Goal: Contribute content

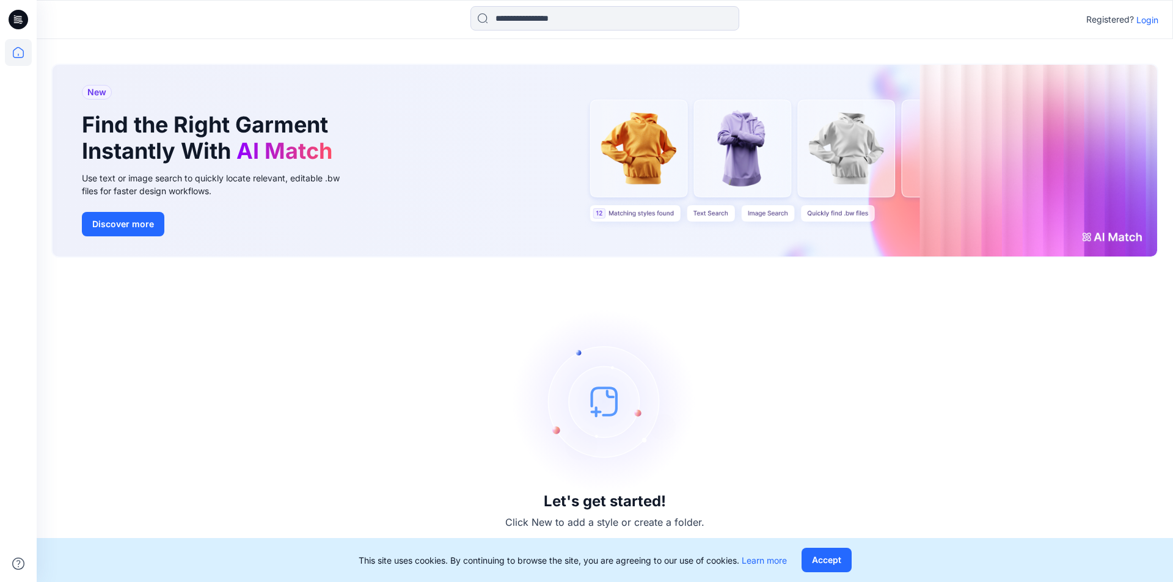
click at [1149, 20] on p "Login" at bounding box center [1147, 19] width 22 height 13
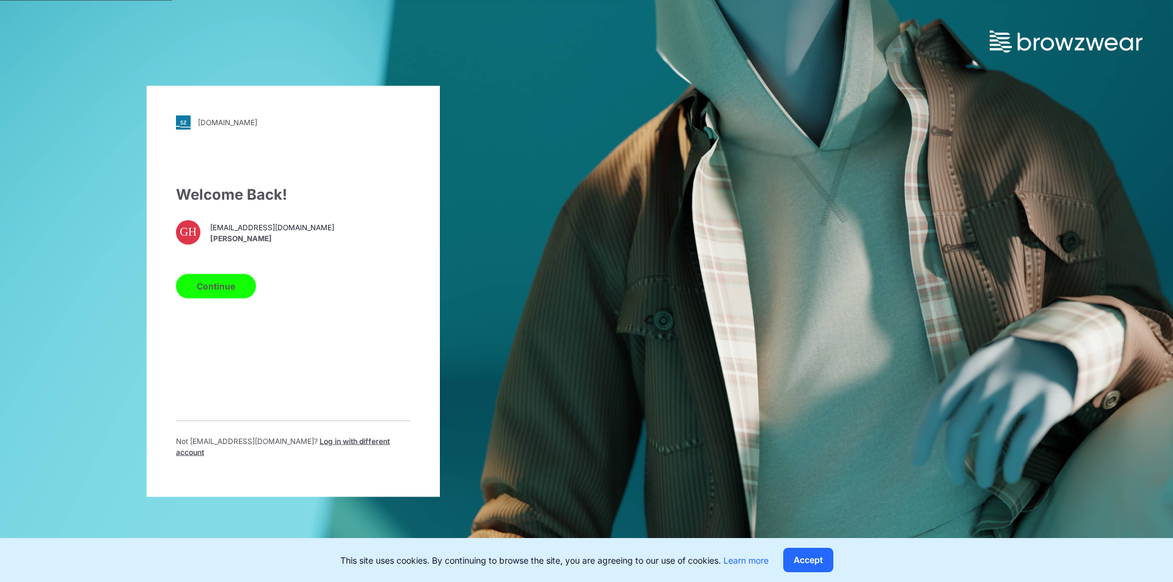
click at [233, 289] on button "Continue" at bounding box center [216, 286] width 80 height 24
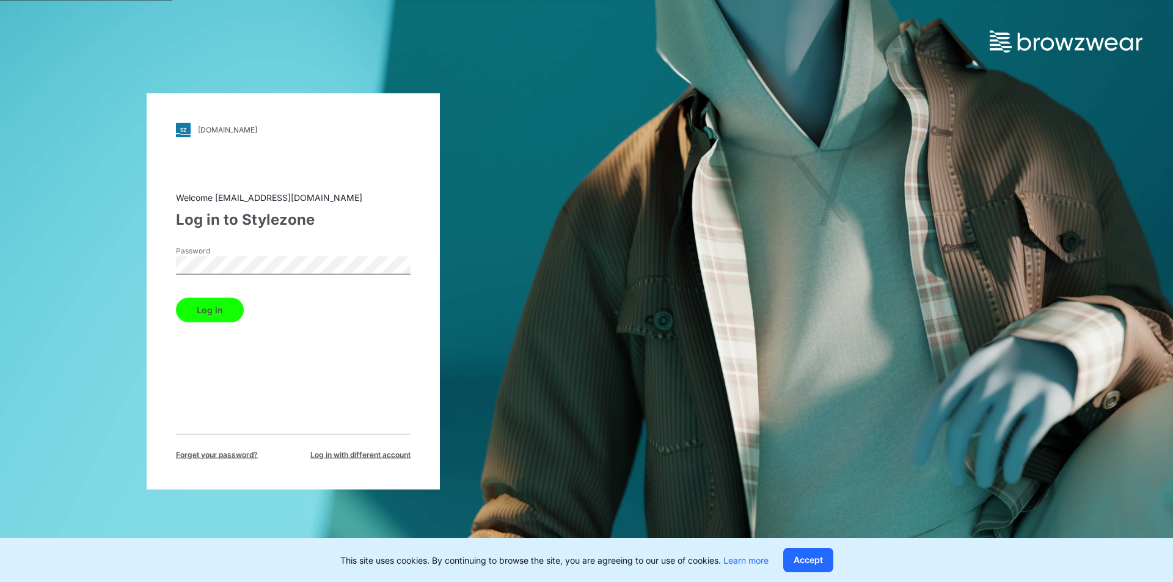
click at [211, 313] on button "Log in" at bounding box center [210, 309] width 68 height 24
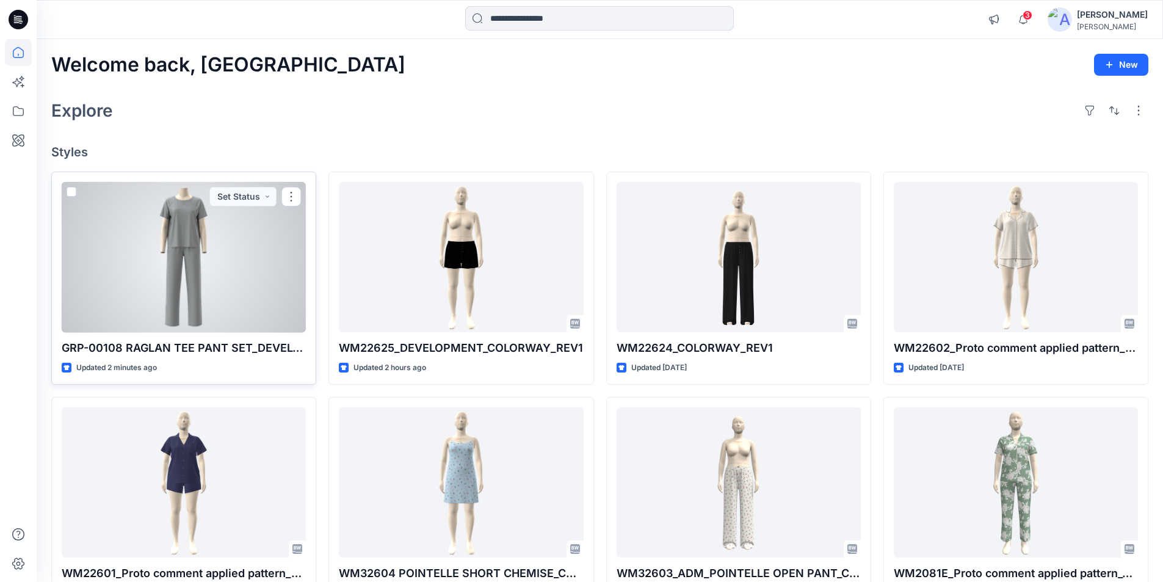
click at [191, 267] on div at bounding box center [184, 257] width 244 height 151
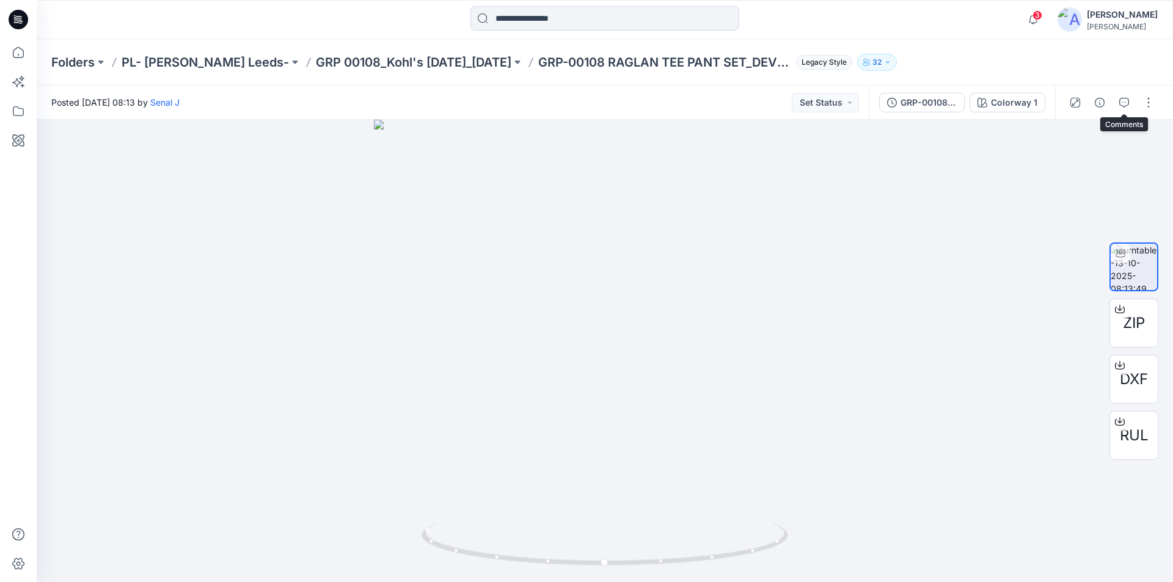
click at [1114, 93] on span at bounding box center [1124, 103] width 20 height 20
click at [1121, 101] on icon "button" at bounding box center [1124, 103] width 10 height 10
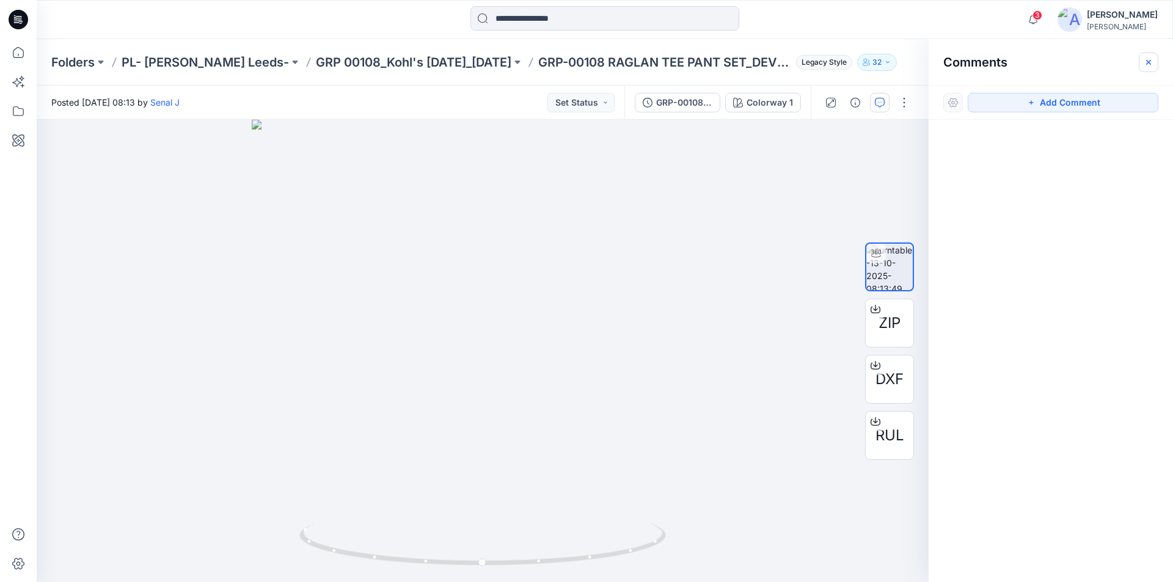
click at [1149, 65] on icon "button" at bounding box center [1148, 62] width 10 height 10
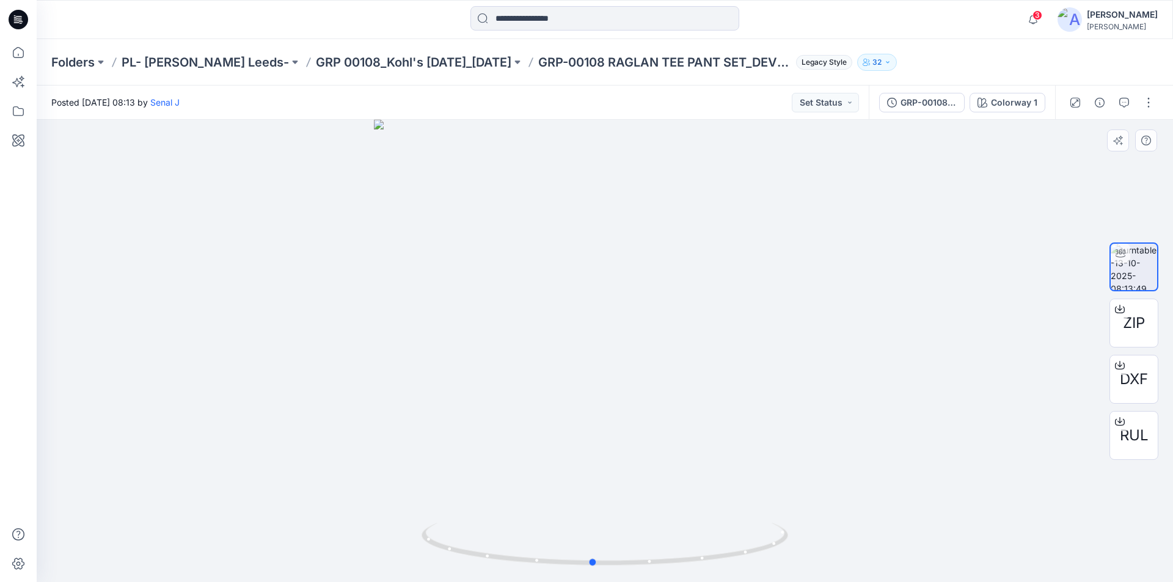
drag, startPoint x: 605, startPoint y: 566, endPoint x: 959, endPoint y: 551, distance: 354.5
click at [959, 551] on div at bounding box center [605, 351] width 1136 height 462
drag, startPoint x: 611, startPoint y: 567, endPoint x: 983, endPoint y: 566, distance: 372.5
click at [983, 566] on div at bounding box center [605, 351] width 1136 height 462
drag, startPoint x: 705, startPoint y: 408, endPoint x: 722, endPoint y: 165, distance: 243.0
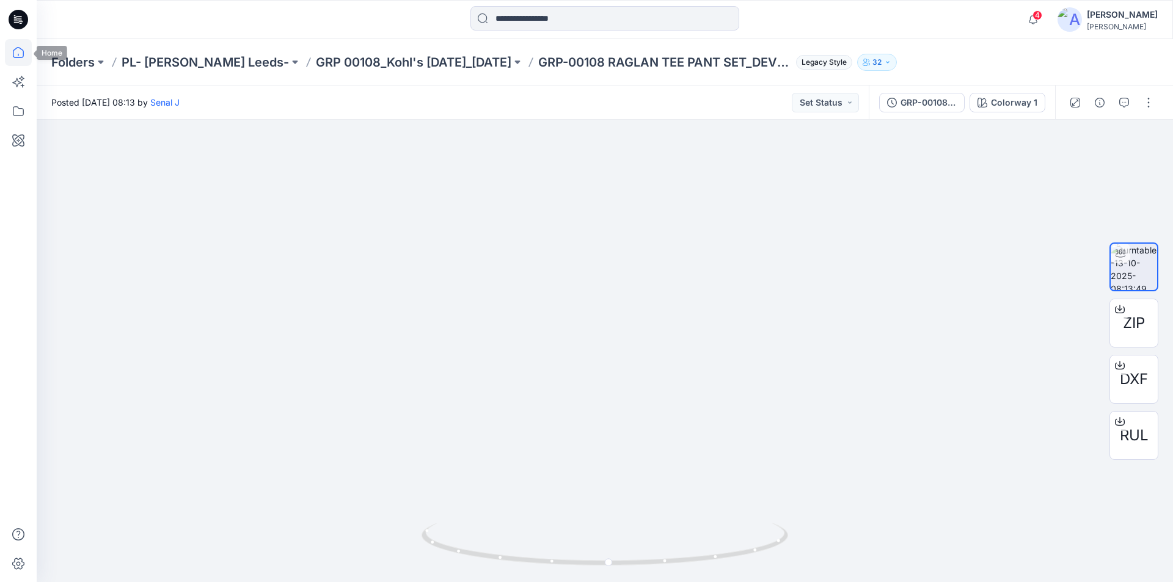
click at [21, 58] on icon at bounding box center [18, 52] width 27 height 27
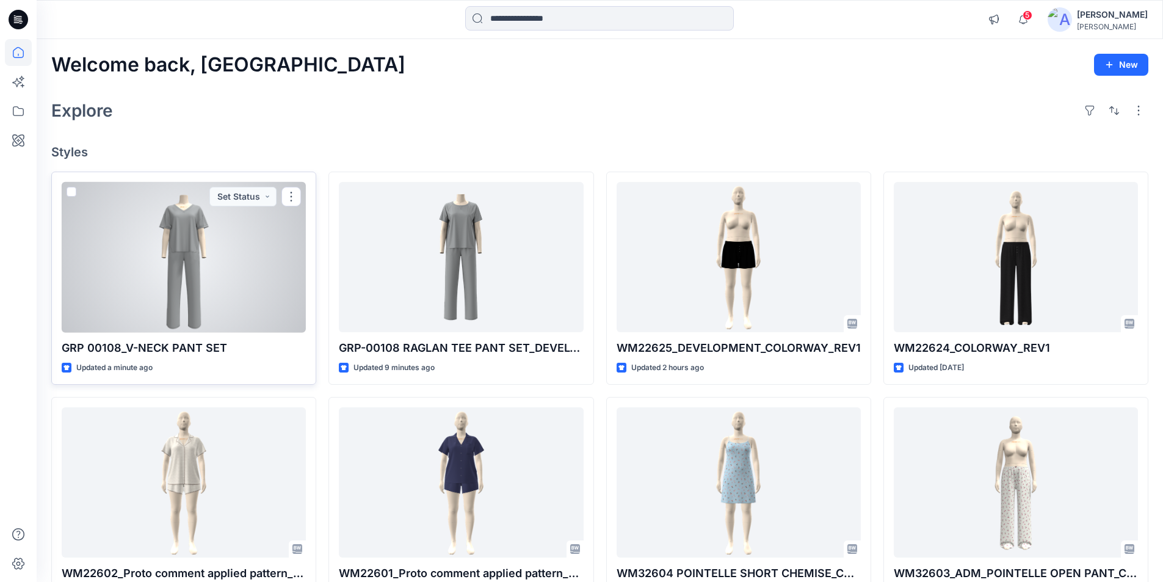
click at [176, 294] on div at bounding box center [184, 257] width 244 height 151
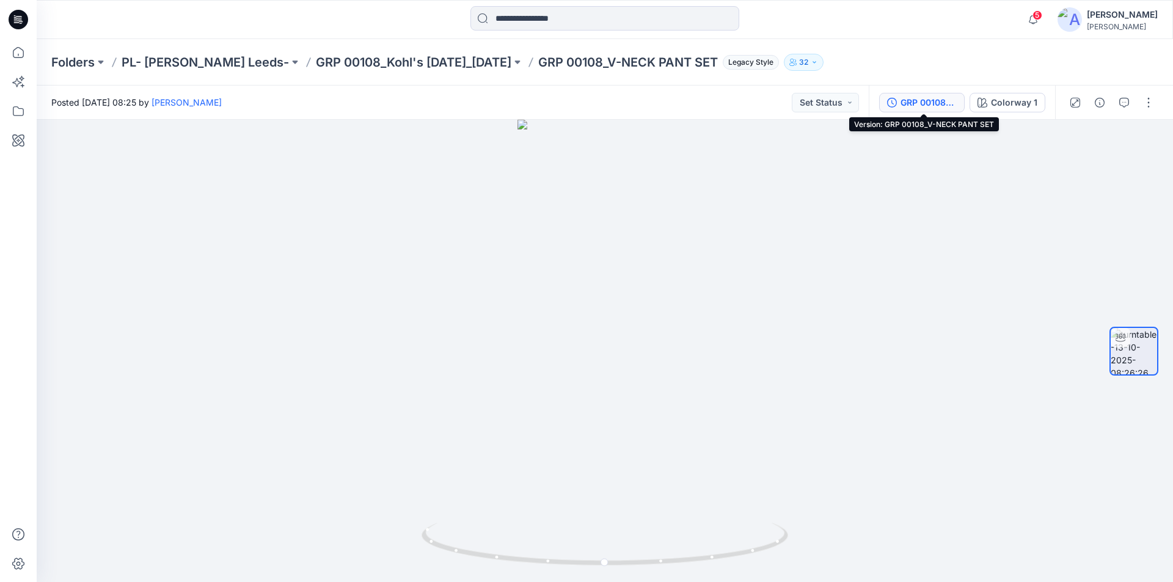
click at [922, 104] on div "GRP 00108_V-NECK PANT SET" at bounding box center [928, 102] width 56 height 13
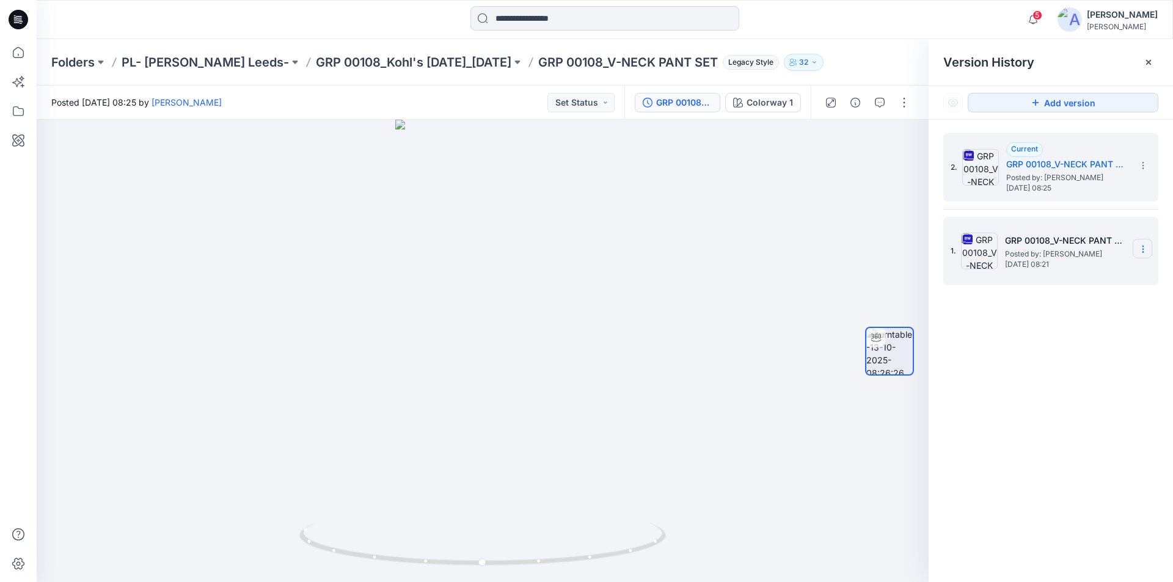
click at [1144, 246] on icon at bounding box center [1143, 249] width 10 height 10
click at [1049, 376] on span "Delete Version" at bounding box center [1058, 376] width 57 height 15
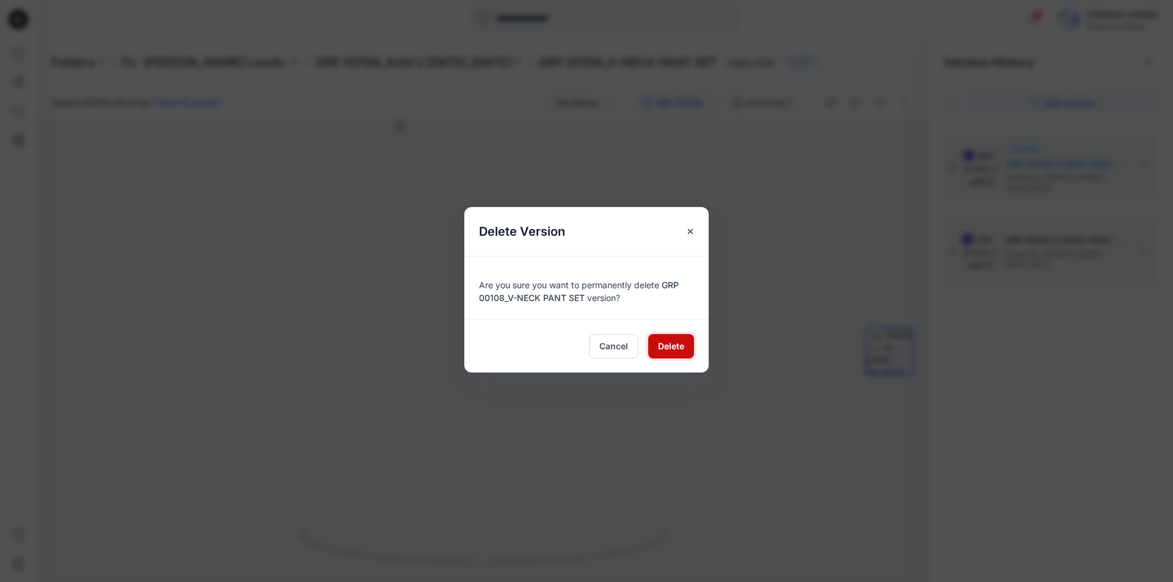
click at [655, 347] on button "Delete" at bounding box center [671, 346] width 46 height 24
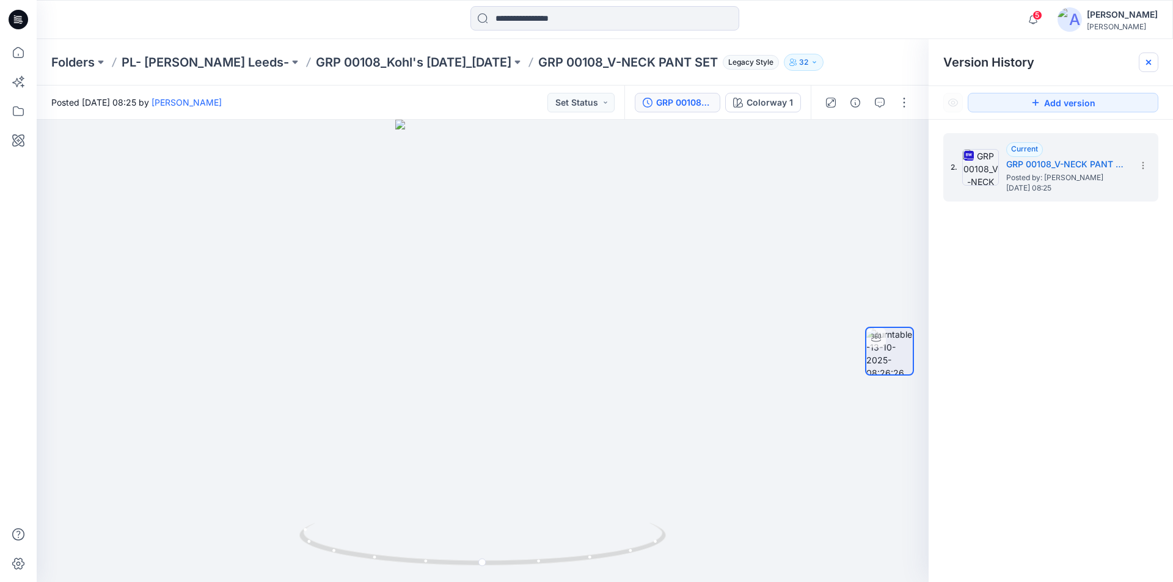
click at [1150, 62] on icon at bounding box center [1148, 62] width 10 height 10
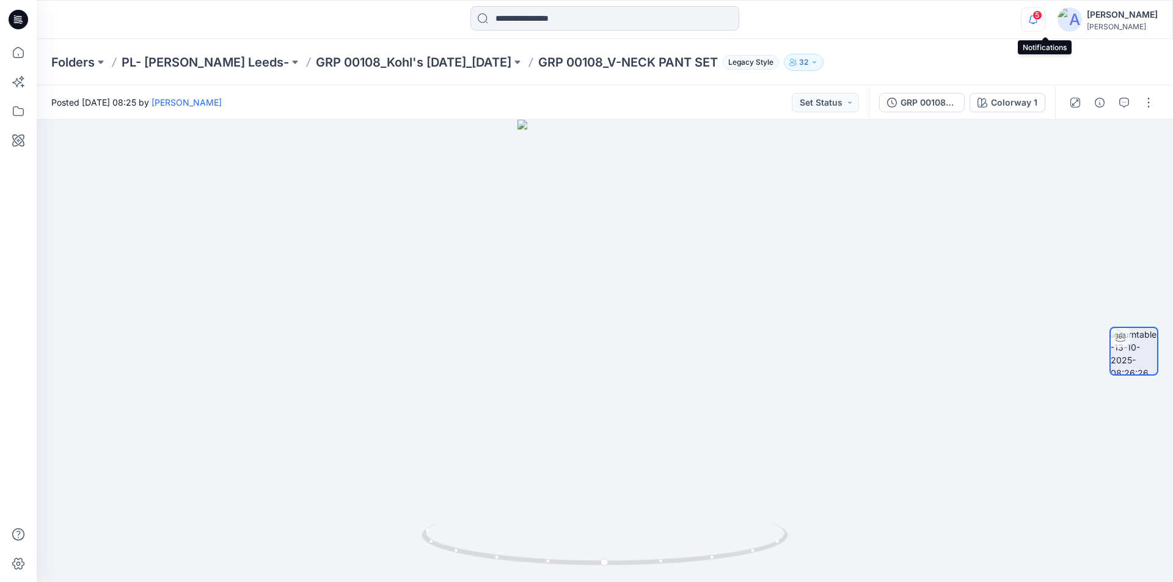
click at [1043, 18] on icon "button" at bounding box center [1032, 19] width 23 height 24
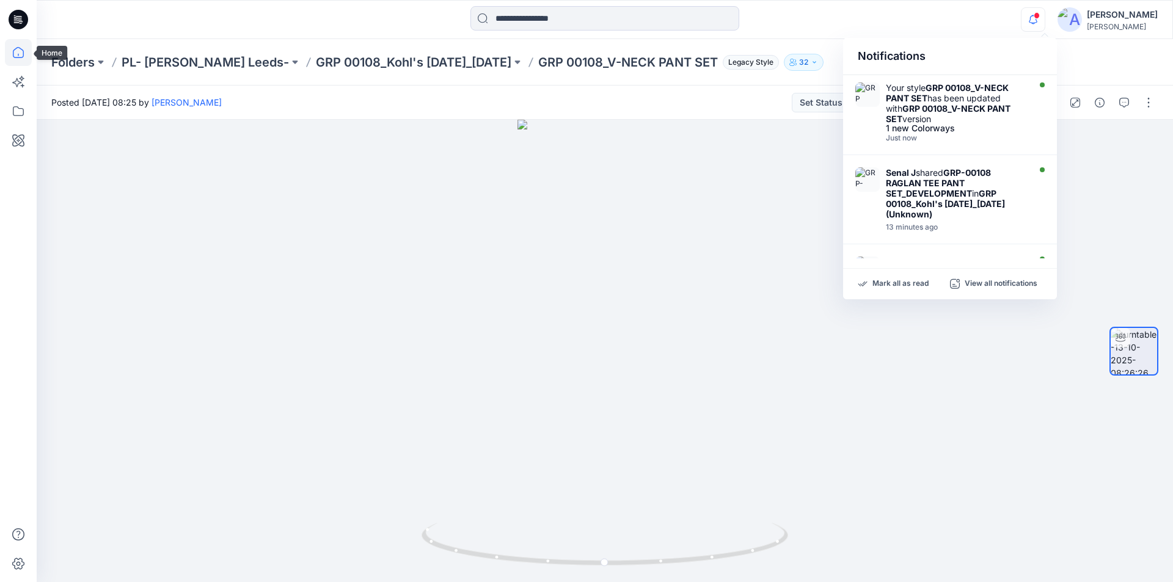
click at [18, 55] on icon at bounding box center [18, 52] width 27 height 27
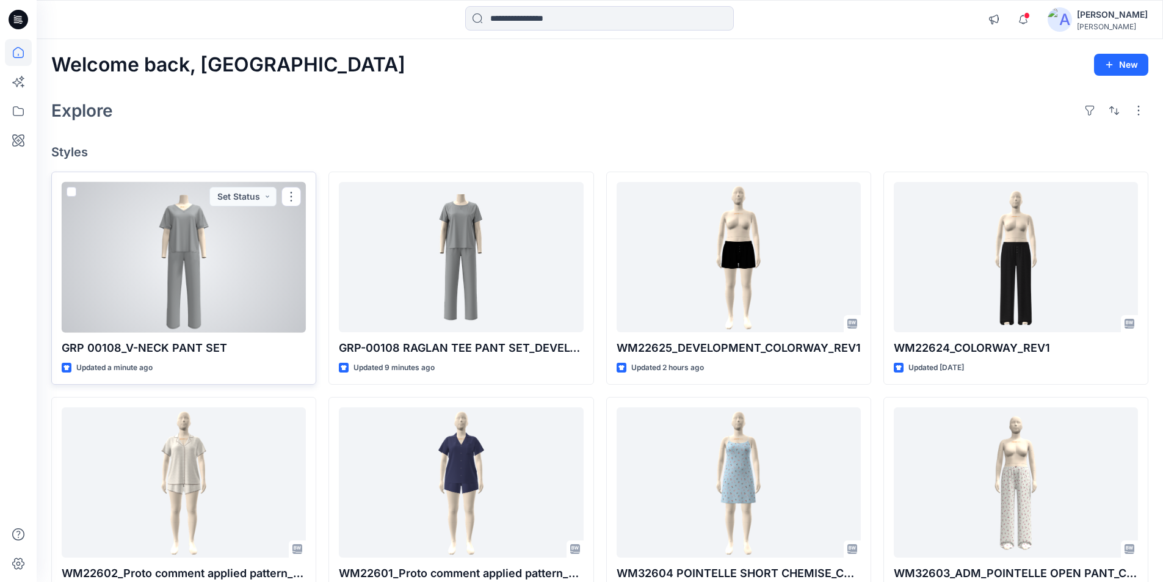
click at [254, 310] on div at bounding box center [184, 257] width 244 height 151
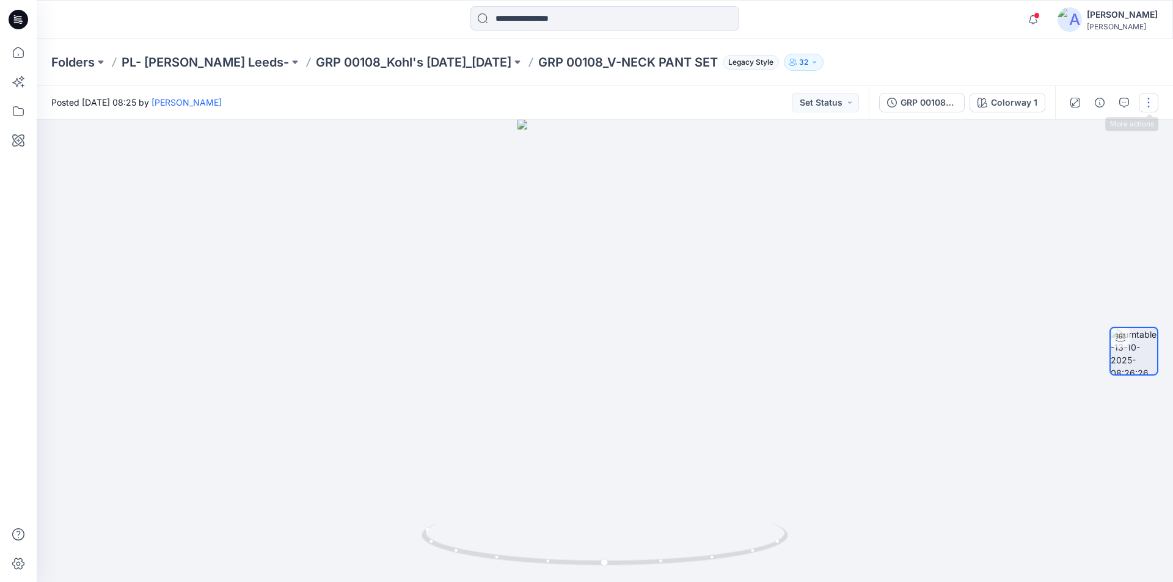
click at [1144, 107] on button "button" at bounding box center [1148, 103] width 20 height 20
click at [1077, 131] on p "Edit" at bounding box center [1070, 131] width 15 height 13
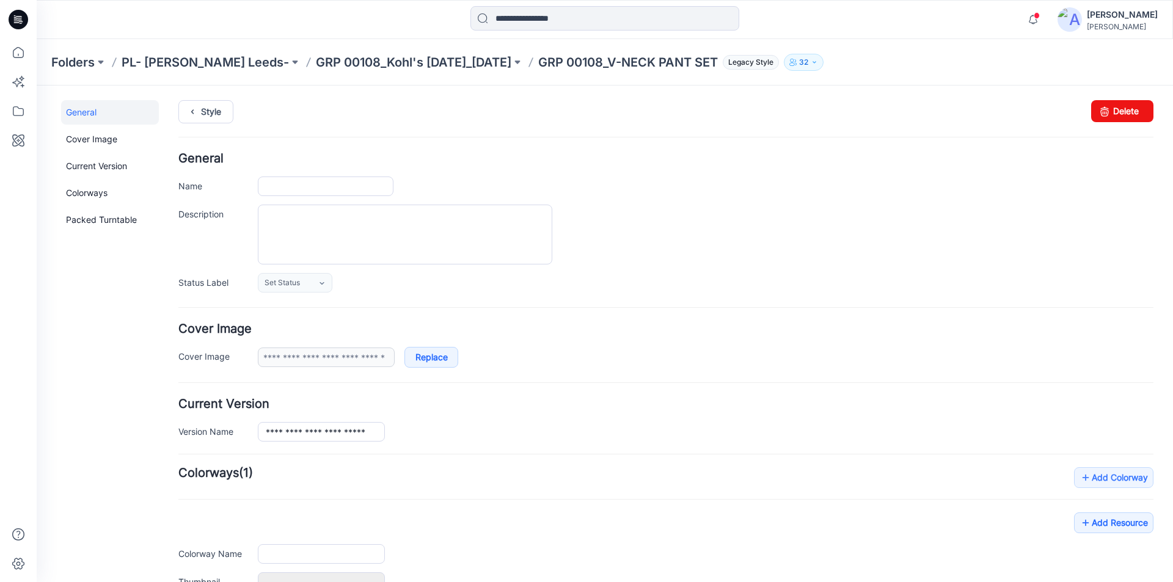
type input "**********"
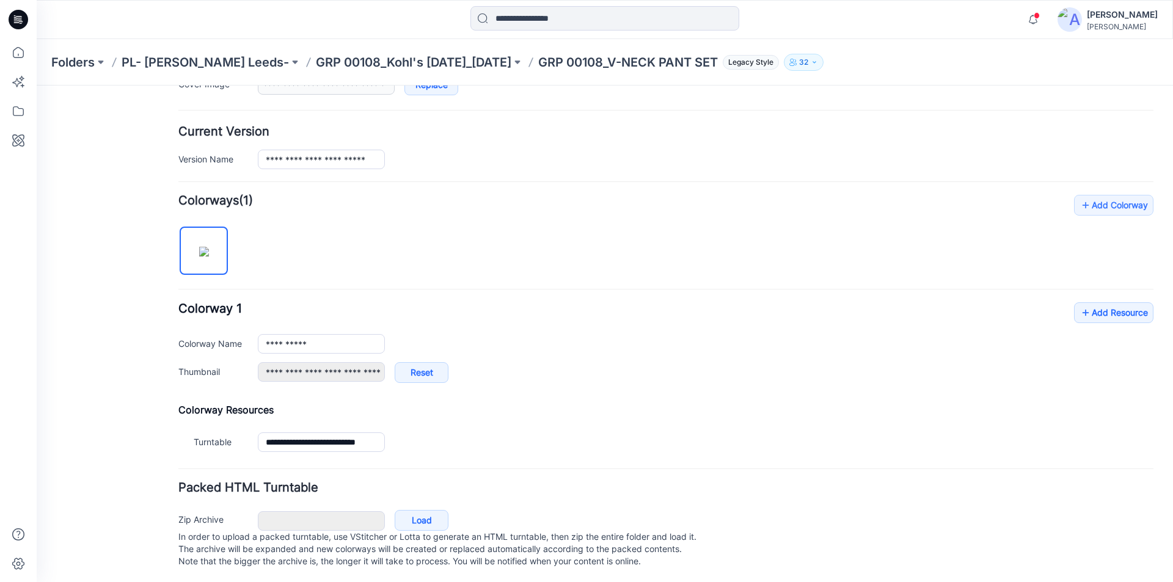
scroll to position [286, 0]
click at [1097, 300] on link "Add Resource" at bounding box center [1113, 310] width 79 height 21
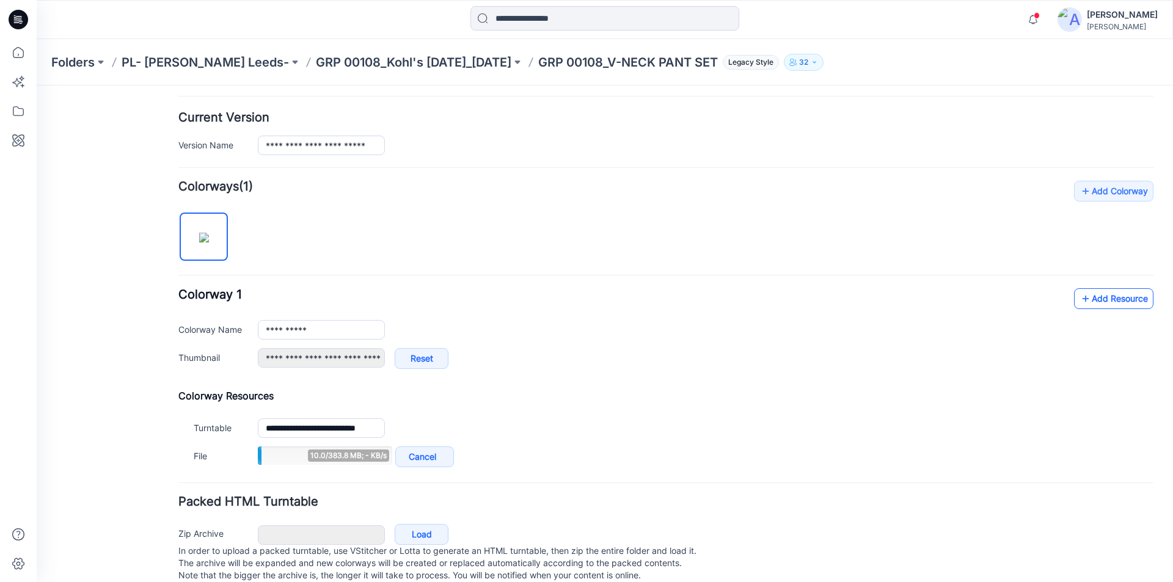
click at [1093, 294] on link "Add Resource" at bounding box center [1113, 298] width 79 height 21
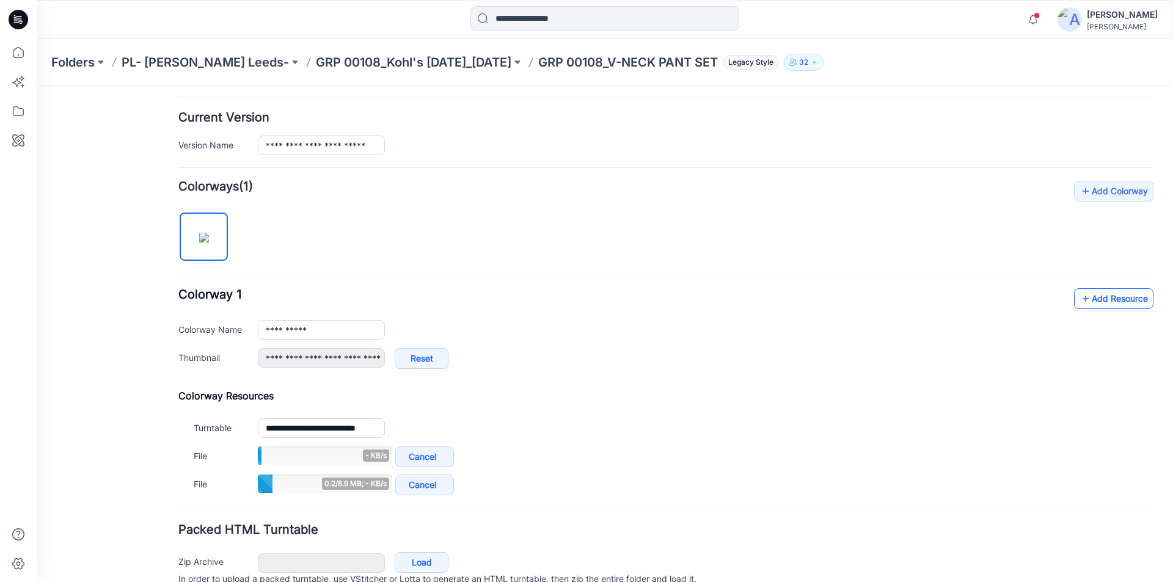
click at [1093, 303] on link "Add Resource" at bounding box center [1113, 298] width 79 height 21
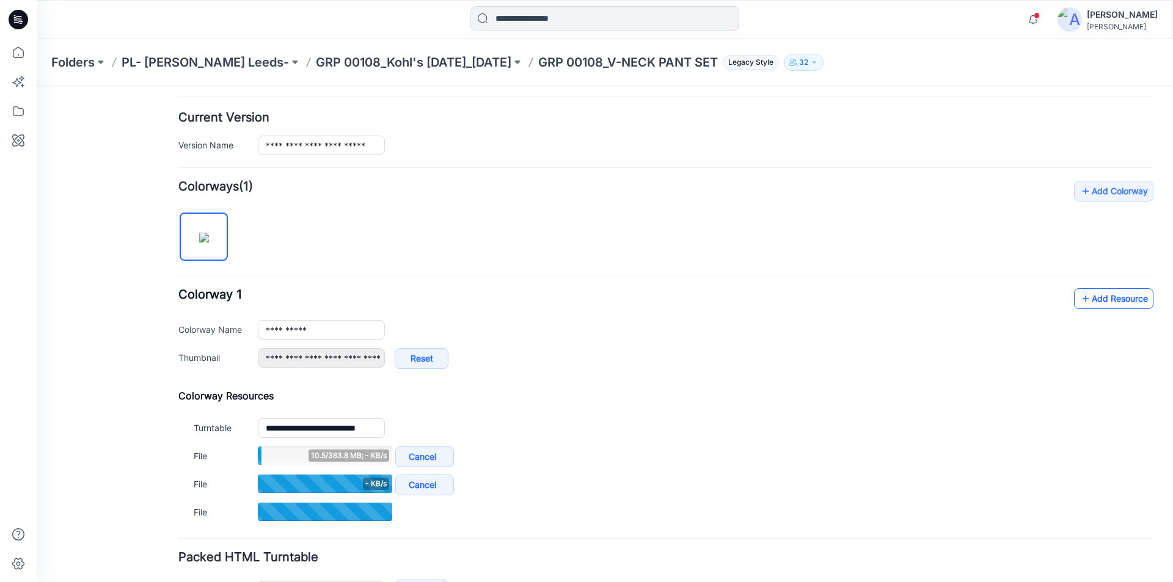
click at [1126, 299] on link "Add Resource" at bounding box center [1113, 298] width 79 height 21
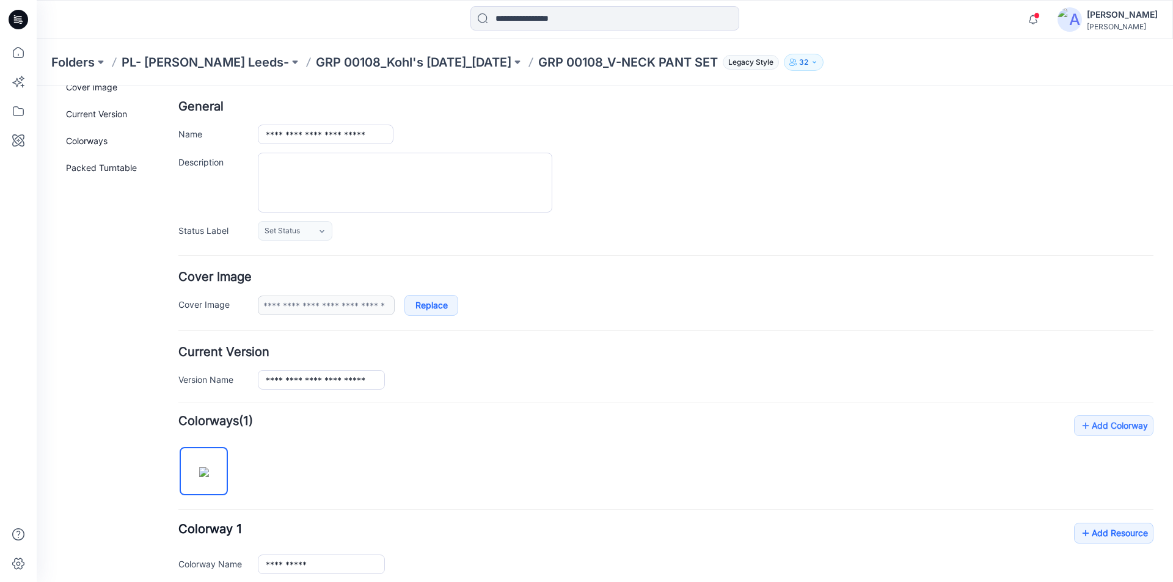
scroll to position [0, 0]
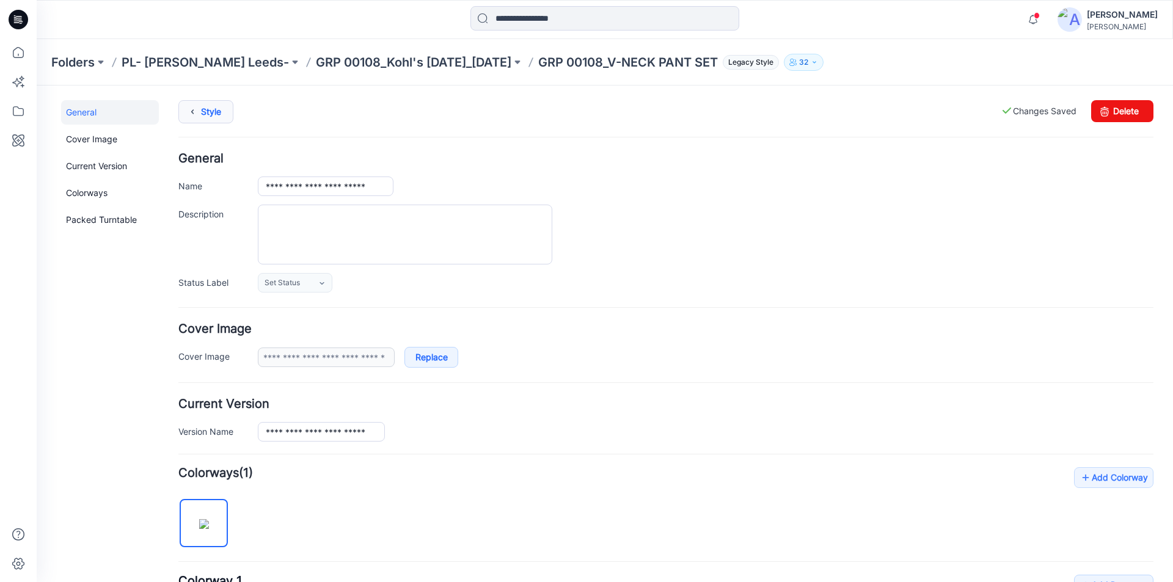
click at [210, 114] on link "Style" at bounding box center [205, 111] width 55 height 23
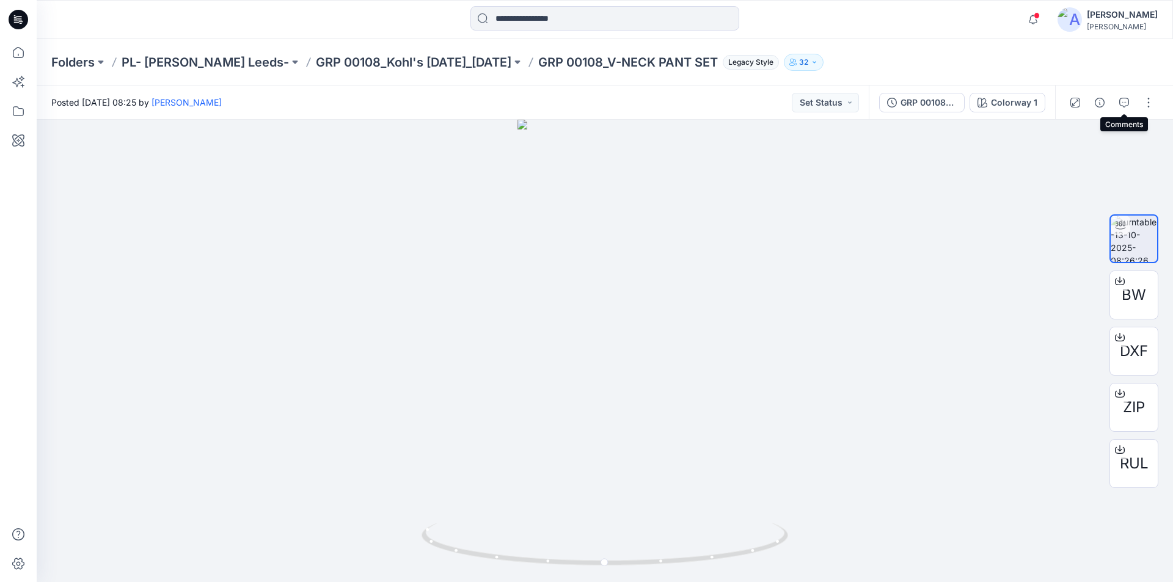
click at [1122, 103] on icon "button" at bounding box center [1124, 103] width 10 height 10
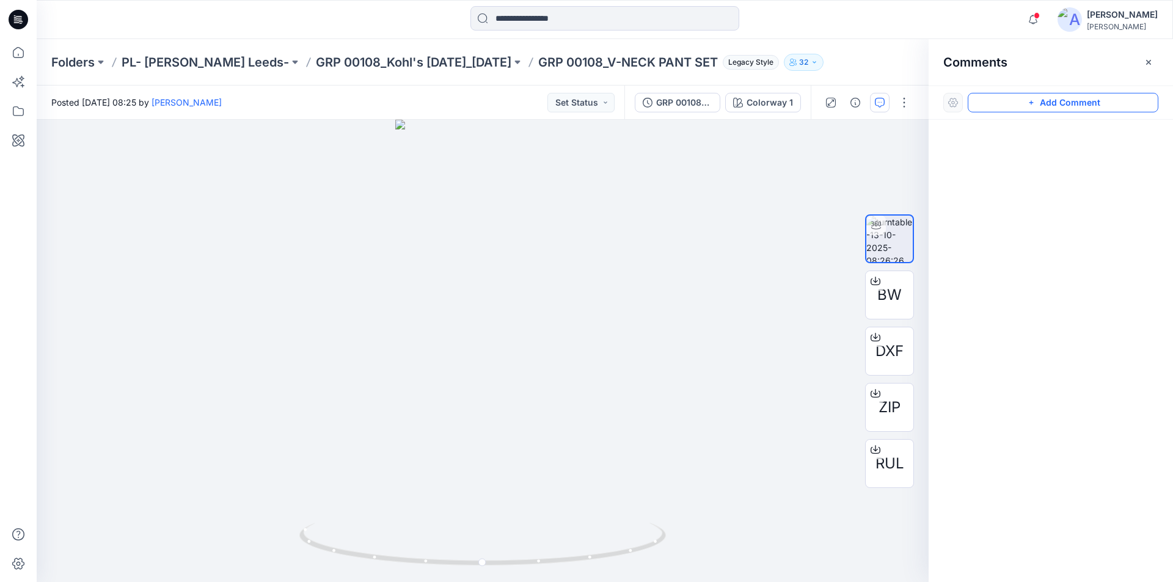
click at [1046, 98] on button "Add Comment" at bounding box center [1062, 103] width 191 height 20
click at [500, 263] on div "1" at bounding box center [483, 351] width 892 height 462
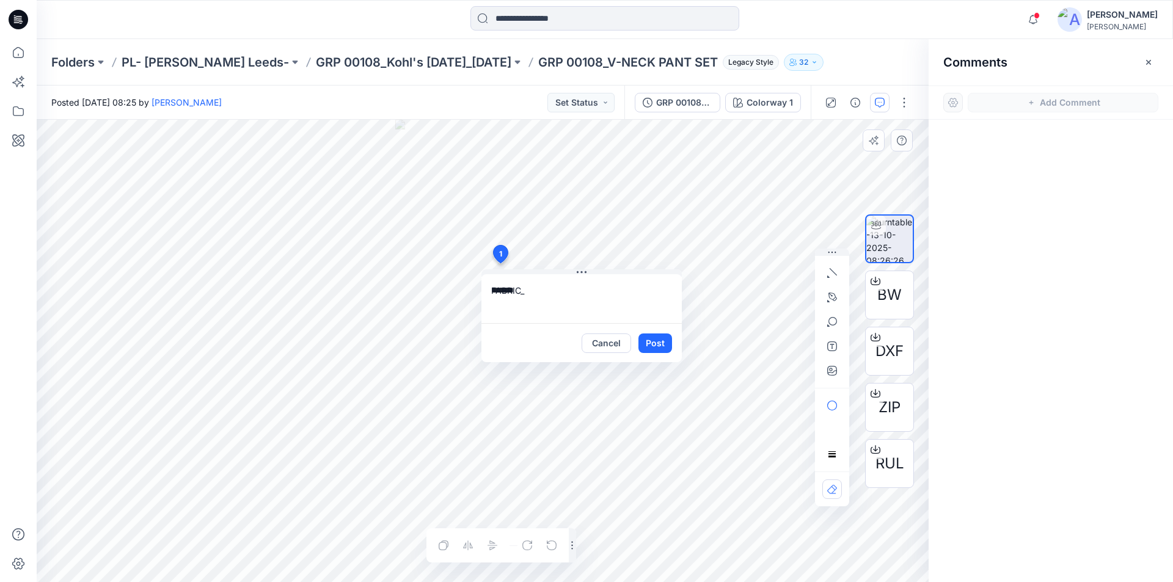
click at [560, 303] on textarea "*******" at bounding box center [581, 298] width 200 height 49
paste textarea "*****"
click at [586, 296] on textarea "**********" at bounding box center [581, 298] width 200 height 49
paste textarea "**********"
type textarea "**********"
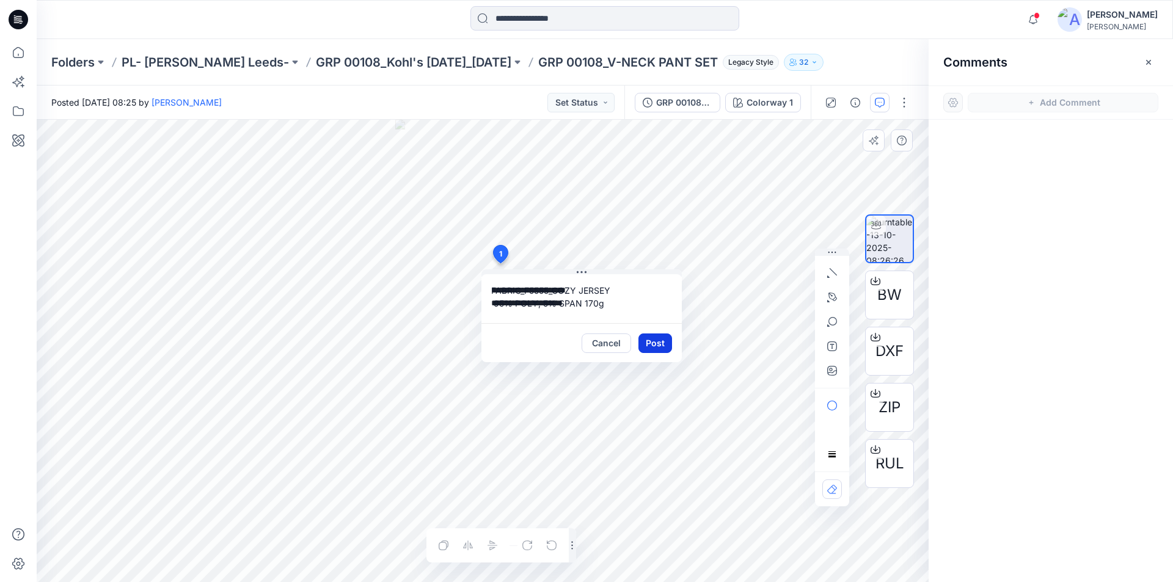
click at [661, 344] on button "Post" at bounding box center [655, 343] width 34 height 20
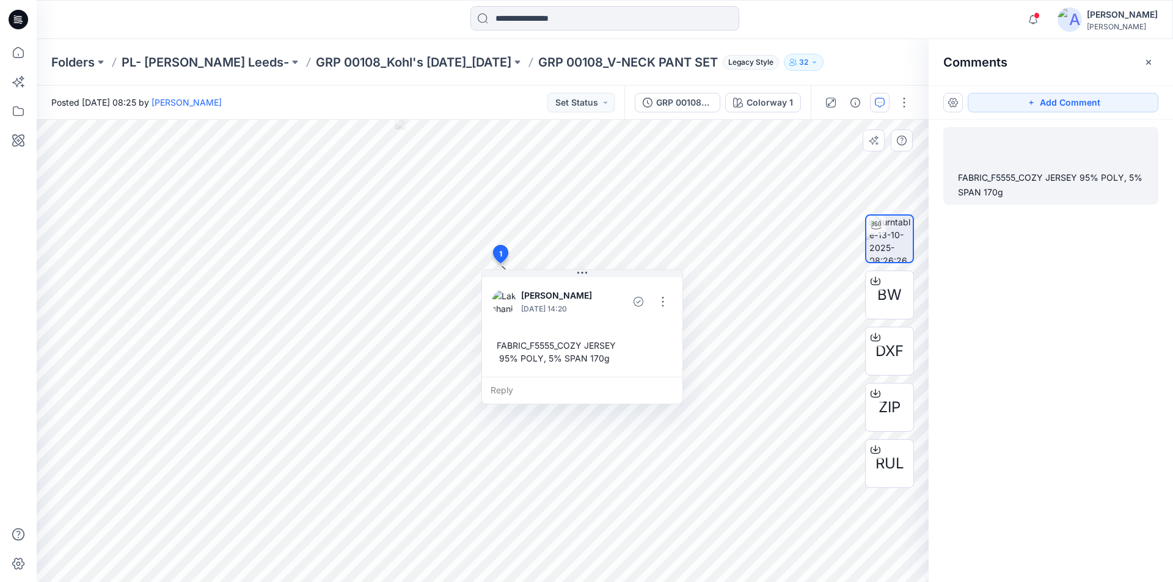
click at [1155, 65] on button "button" at bounding box center [1148, 63] width 20 height 20
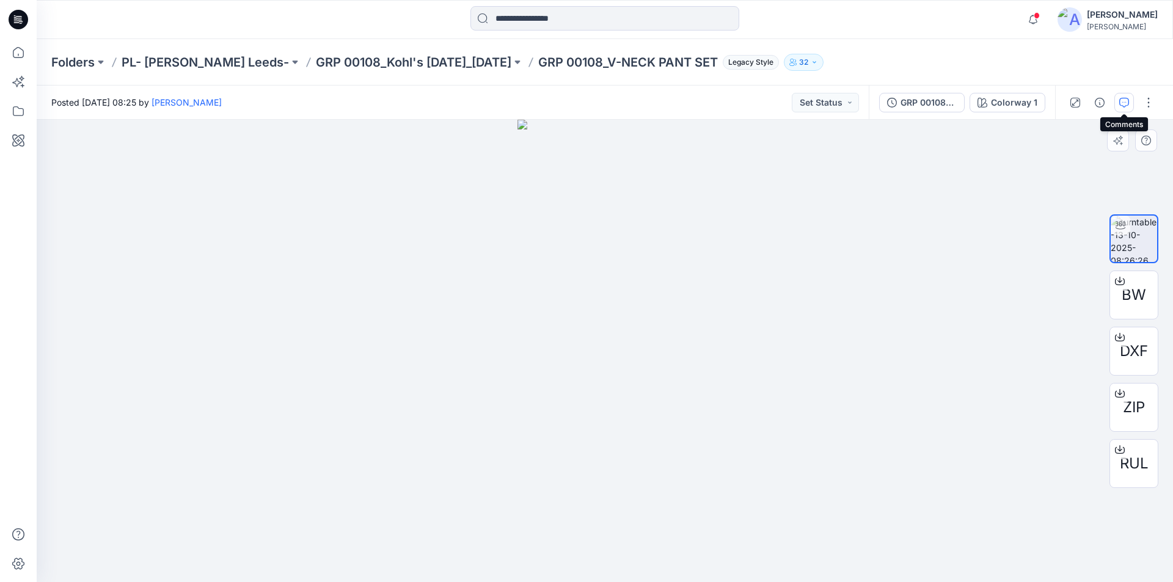
click at [1118, 98] on button "button" at bounding box center [1124, 103] width 20 height 20
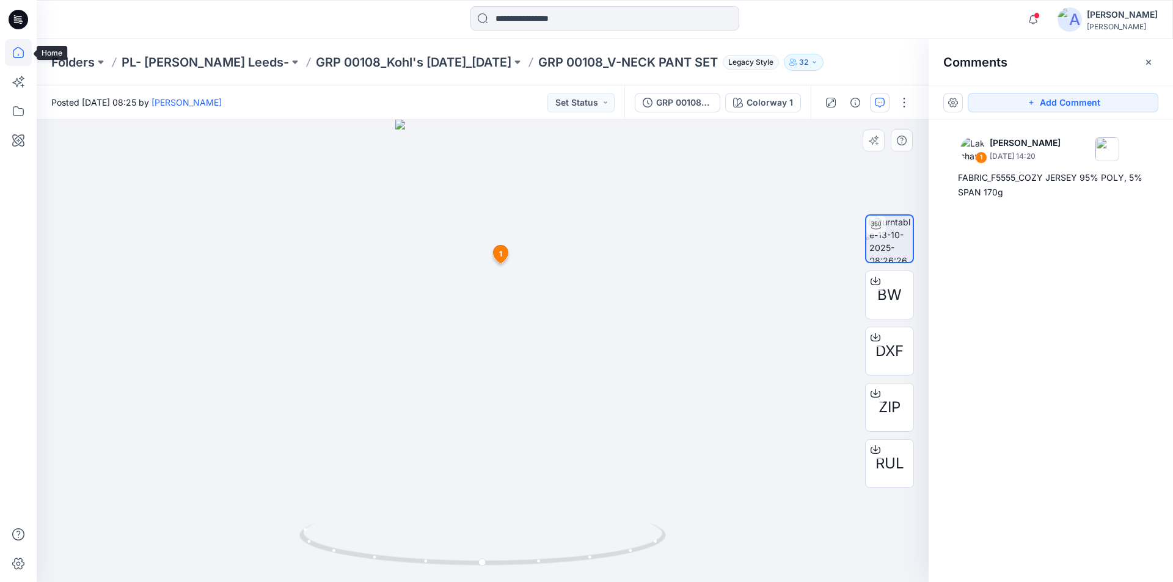
click at [13, 56] on icon at bounding box center [18, 52] width 11 height 11
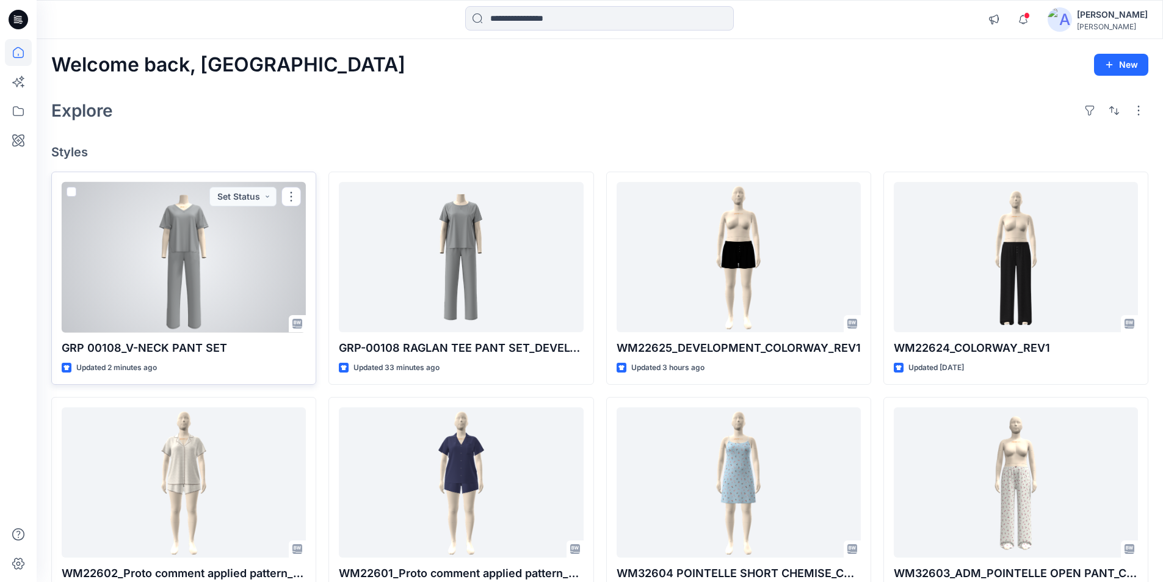
click at [217, 297] on div at bounding box center [184, 257] width 244 height 151
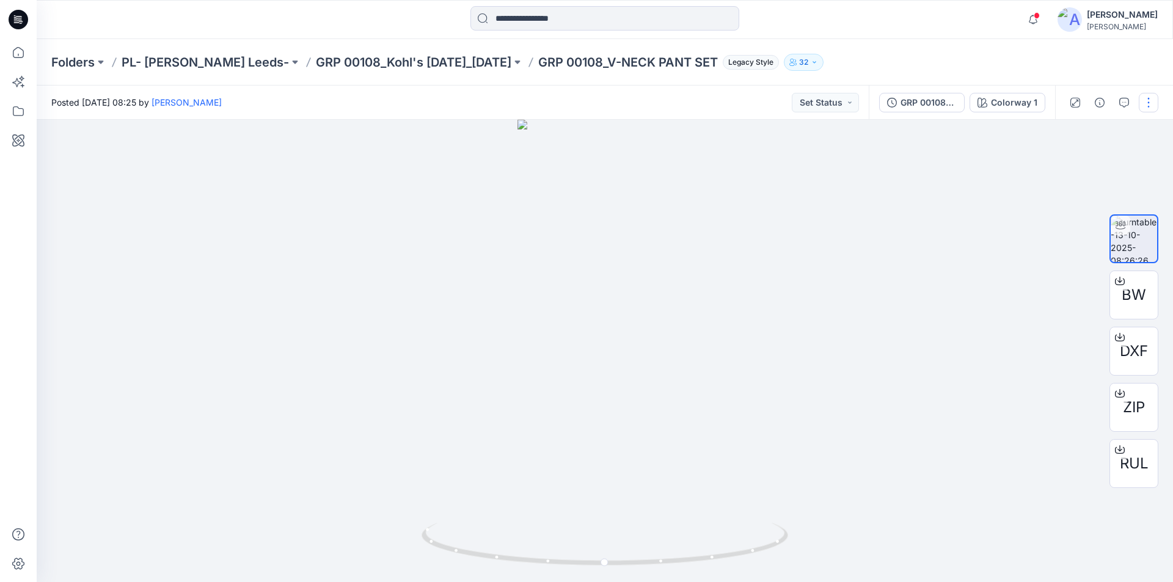
click at [1152, 97] on button "button" at bounding box center [1148, 103] width 20 height 20
click at [1106, 129] on button "Edit" at bounding box center [1097, 131] width 112 height 23
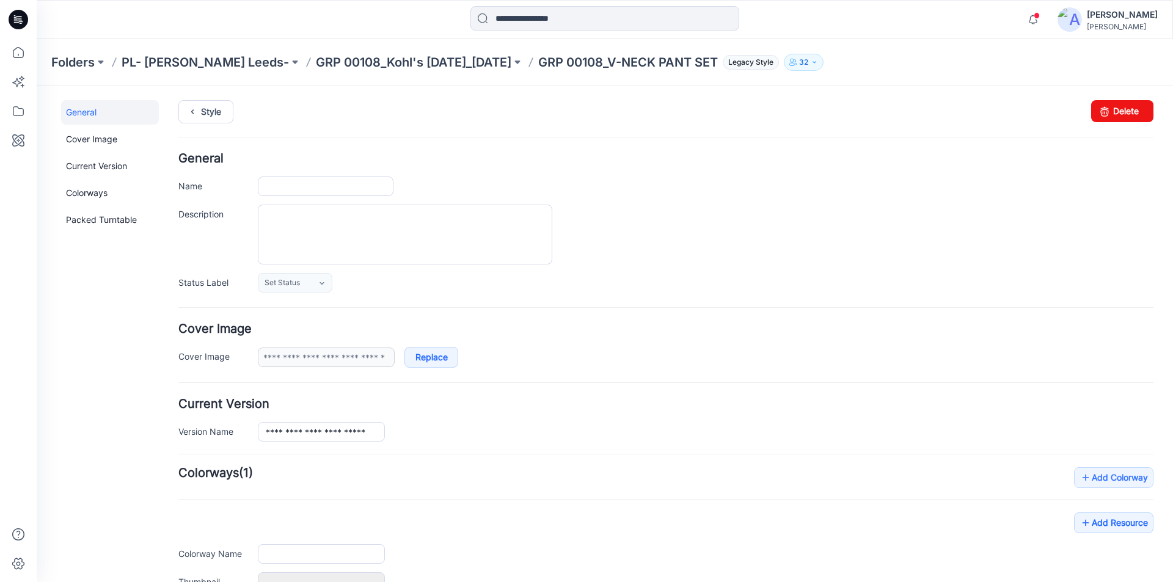
type input "**********"
drag, startPoint x: 358, startPoint y: 184, endPoint x: 368, endPoint y: 189, distance: 11.7
click at [357, 184] on input "**********" at bounding box center [326, 186] width 136 height 20
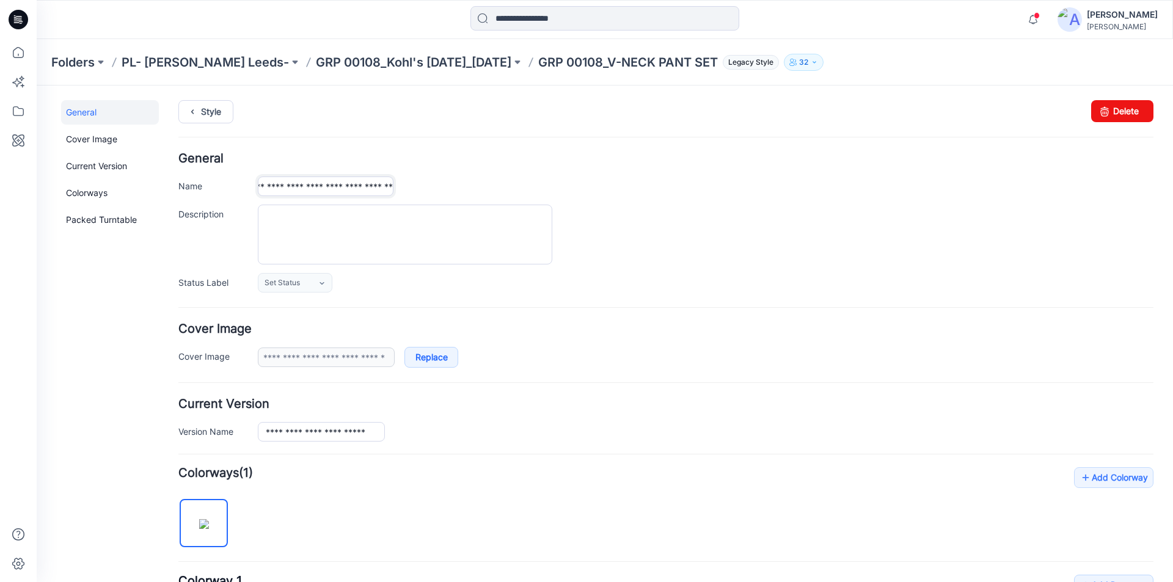
scroll to position [0, 64]
type input "**********"
click at [350, 104] on ul "Style" at bounding box center [665, 111] width 975 height 22
click at [204, 109] on link "Style" at bounding box center [205, 111] width 55 height 23
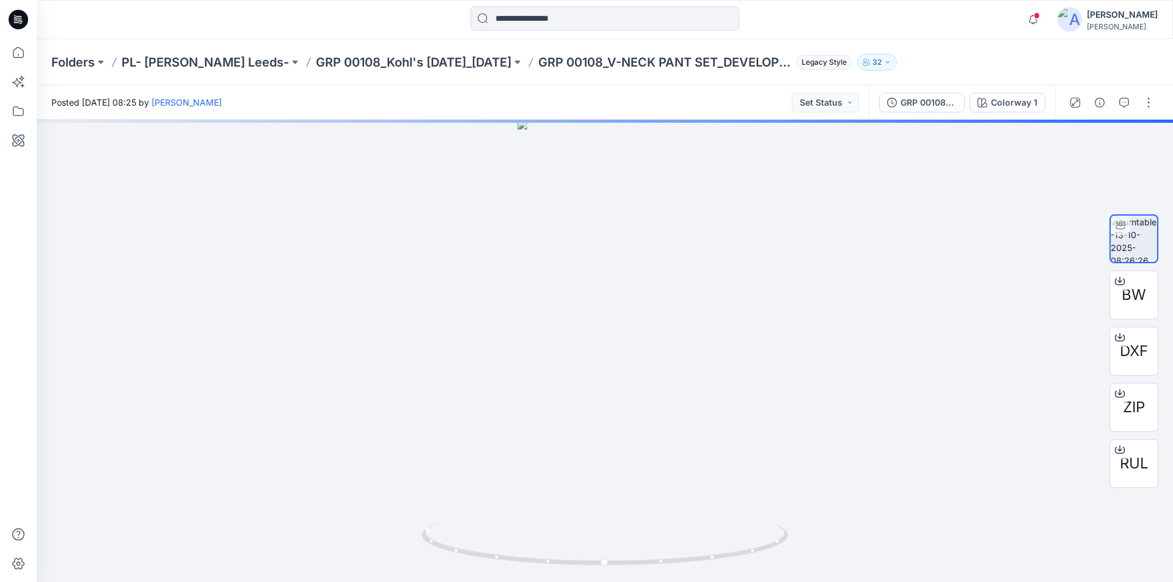
click at [860, 23] on div at bounding box center [605, 19] width 568 height 27
click at [20, 54] on icon at bounding box center [18, 52] width 27 height 27
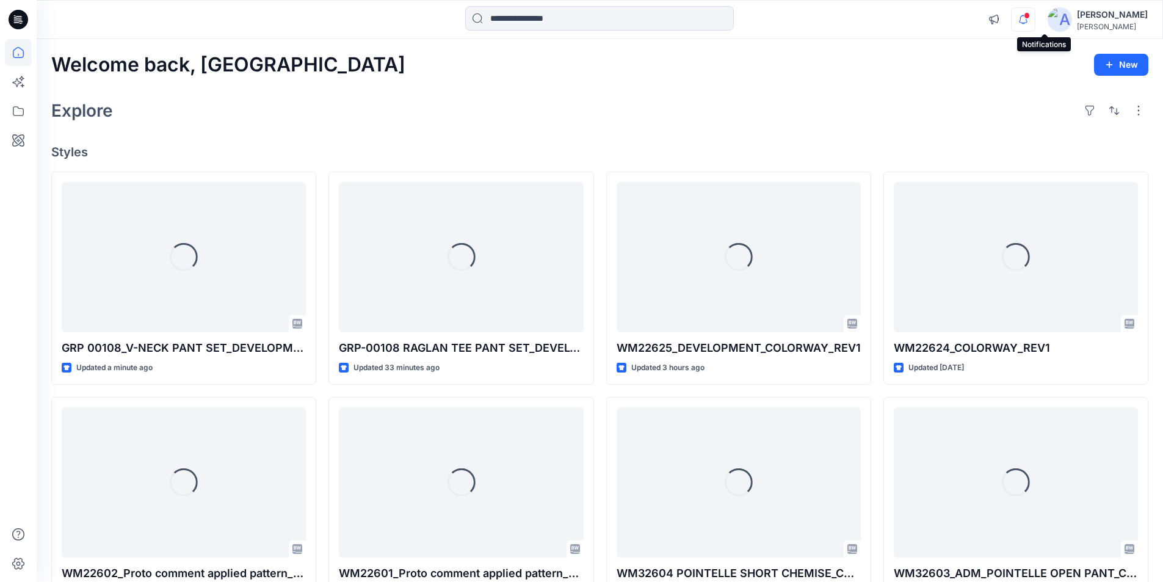
drag, startPoint x: 1040, startPoint y: 18, endPoint x: 1025, endPoint y: 18, distance: 15.3
click at [1030, 14] on div at bounding box center [1021, 10] width 20 height 7
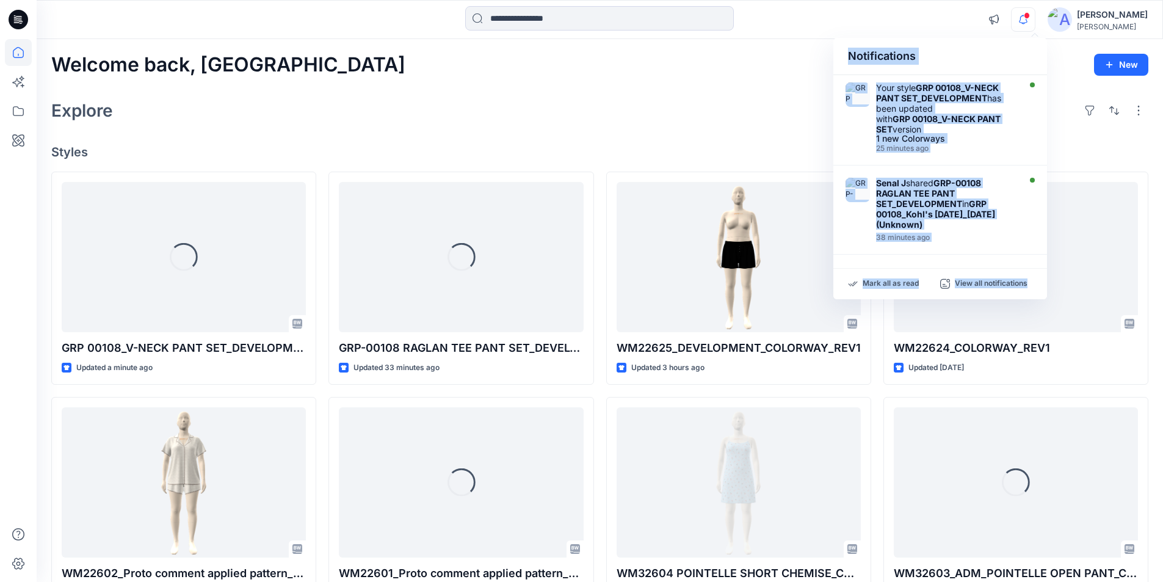
click at [1035, 18] on icon "button" at bounding box center [1023, 19] width 23 height 24
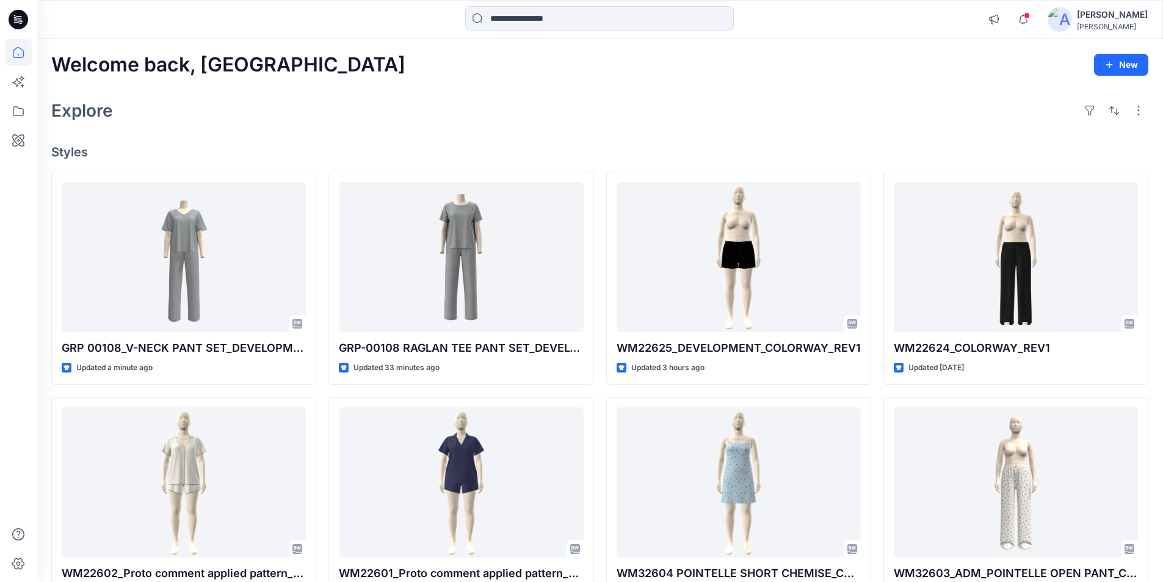
click at [780, 24] on div at bounding box center [599, 19] width 563 height 27
click at [1025, 15] on icon "button" at bounding box center [1023, 15] width 2 height 1
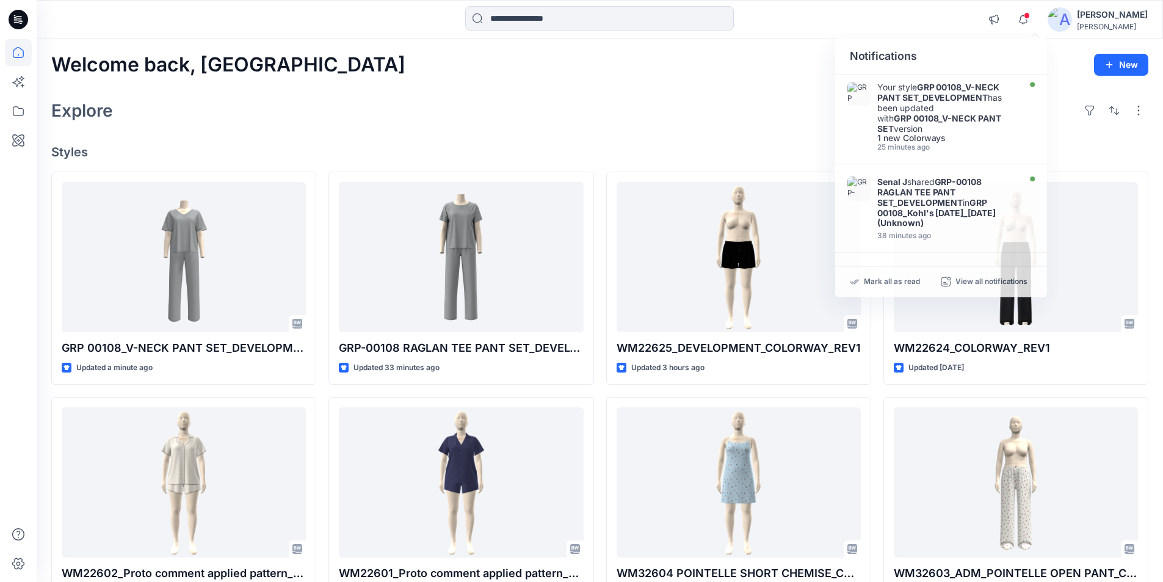
click at [660, 34] on div "Notifications Your style GRP 00108_V-NECK PANT SET_DEVELOPMENT has been updated…" at bounding box center [600, 19] width 1127 height 39
